Goal: Information Seeking & Learning: Find specific fact

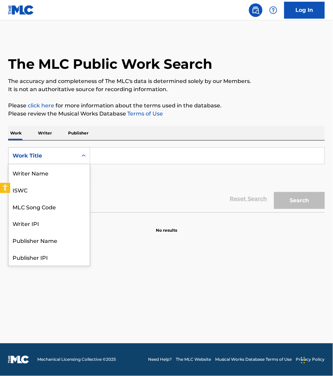
scroll to position [34, 0]
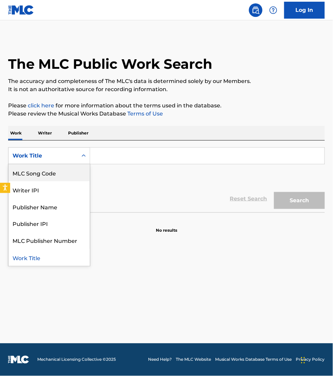
click at [52, 165] on div "MLC Song Code" at bounding box center [48, 172] width 81 height 17
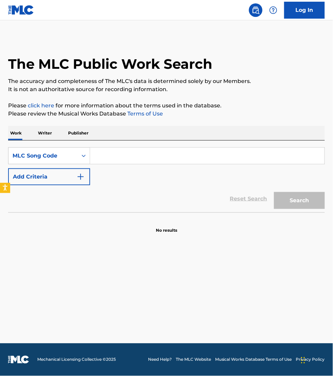
click at [119, 156] on input "Search Form" at bounding box center [207, 156] width 234 height 16
paste input "G09164"
type input "G09164"
click at [274, 192] on button "Search" at bounding box center [299, 200] width 51 height 17
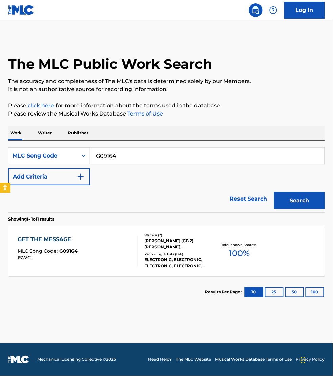
click at [109, 241] on div "GET THE MESSAGE MLC Song Code : G09164 ISWC :" at bounding box center [78, 251] width 120 height 30
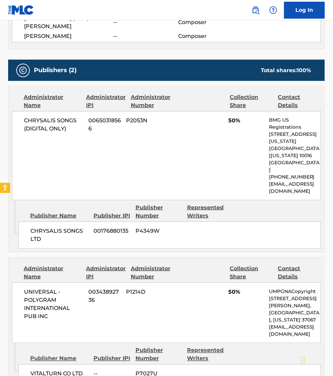
scroll to position [381, 0]
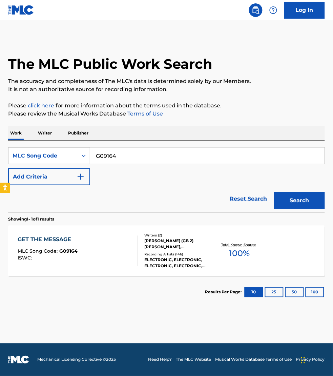
click at [123, 153] on input "G09164" at bounding box center [207, 156] width 234 height 16
paste input "LF4VOM"
type input "LF4VOM"
click at [274, 192] on button "Search" at bounding box center [299, 200] width 51 height 17
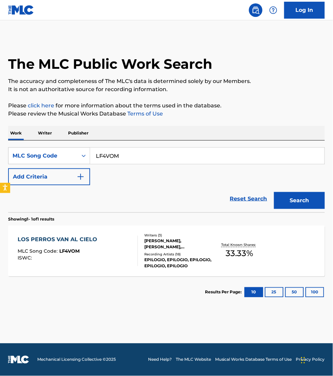
click at [117, 250] on div "LOS PERROS VAN AL CIELO MLC Song Code : LF4VOM ISWC :" at bounding box center [78, 251] width 120 height 30
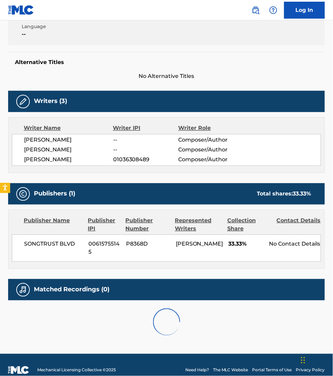
scroll to position [148, 0]
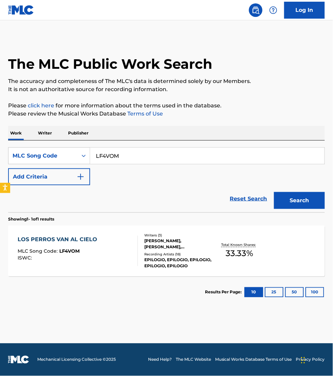
click at [122, 154] on input "LF4VOM" at bounding box center [207, 156] width 234 height 16
paste input "AVECN6"
type input "AVECN6"
click at [274, 192] on button "Search" at bounding box center [299, 200] width 51 height 17
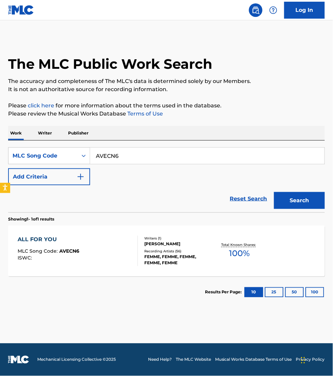
click at [124, 249] on div "ALL FOR YOU MLC Song Code : AVECN6 ISWC :" at bounding box center [78, 251] width 120 height 30
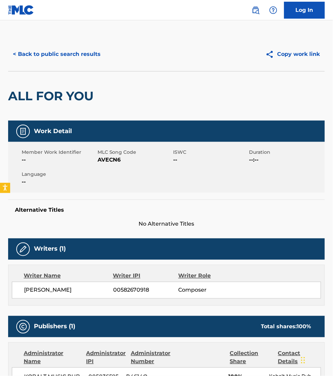
click at [37, 217] on div "Alternative Titles No Alternative Titles" at bounding box center [166, 213] width 316 height 29
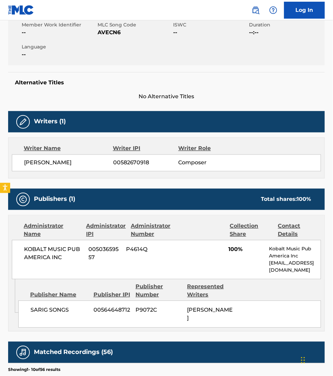
scroll to position [158, 0]
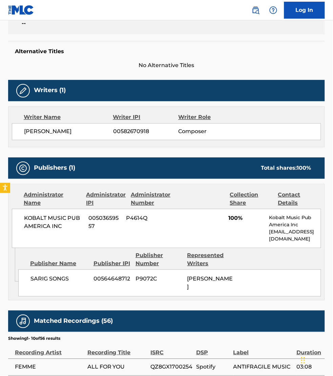
click at [271, 351] on div "Label" at bounding box center [263, 348] width 60 height 15
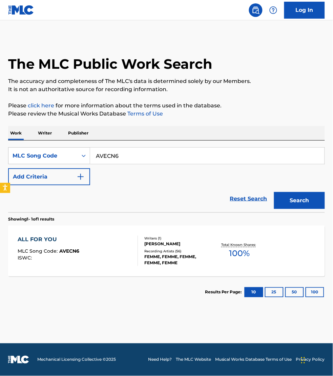
click at [119, 153] on input "AVECN6" at bounding box center [207, 156] width 234 height 16
paste input "OL528Y"
type input "OL528Y"
click at [274, 192] on button "Search" at bounding box center [299, 200] width 51 height 17
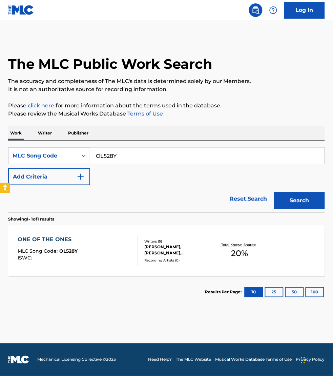
click at [111, 261] on div "ONE OF THE ONES MLC Song Code : OL528Y ISWC :" at bounding box center [78, 251] width 120 height 30
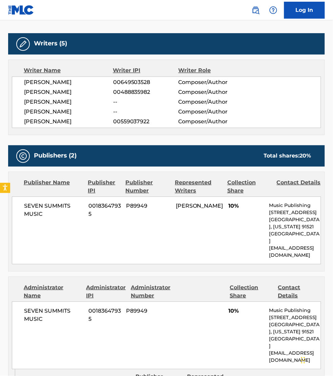
scroll to position [254, 0]
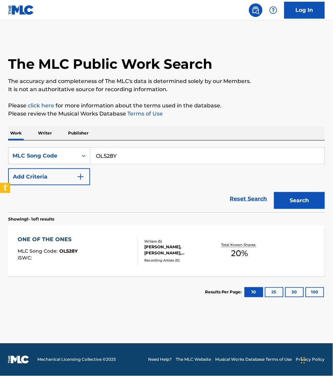
click at [126, 158] on input "OL528Y" at bounding box center [207, 156] width 234 height 16
paste input "LT37SF"
type input "LT37SF"
click at [274, 192] on button "Search" at bounding box center [299, 200] width 51 height 17
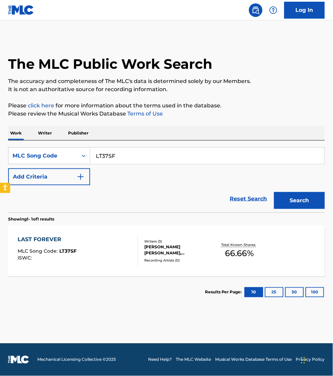
click at [120, 257] on div "LAST FOREVER MLC Song Code : LT37SF ISWC :" at bounding box center [78, 251] width 120 height 30
